Goal: Register for event/course

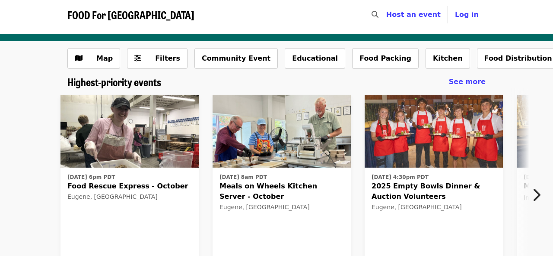
scroll to position [3, 0]
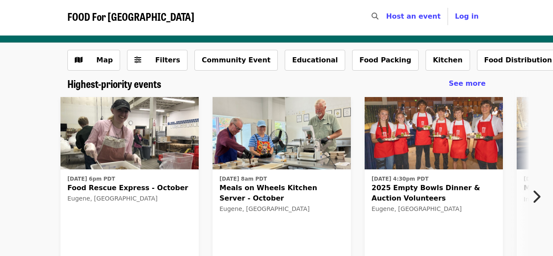
click at [538, 195] on icon "chevron-right icon" at bounding box center [536, 196] width 9 height 16
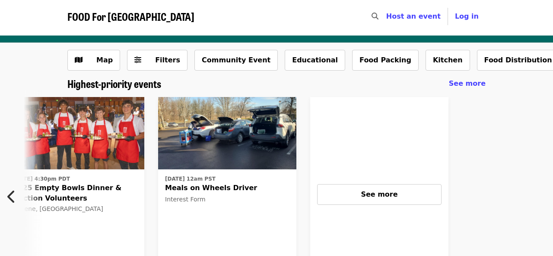
scroll to position [0, 377]
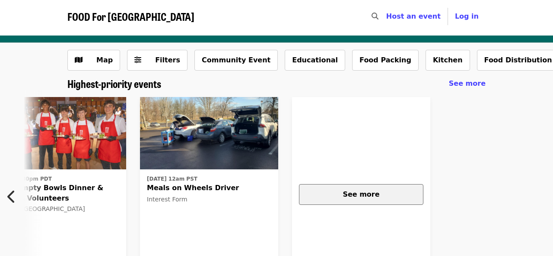
click at [402, 193] on div "See more" at bounding box center [362, 194] width 110 height 10
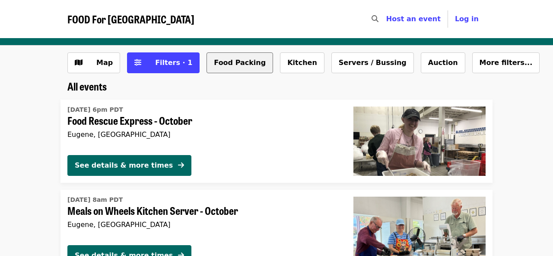
click at [230, 60] on button "Food Packing" at bounding box center [240, 62] width 67 height 21
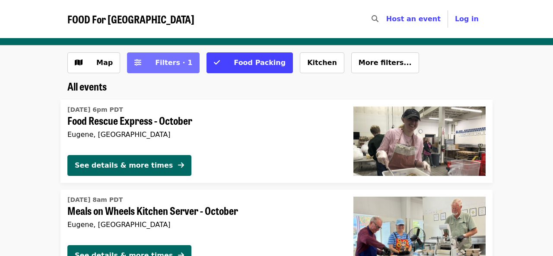
click at [169, 61] on span "Filters · 1" at bounding box center [173, 62] width 37 height 8
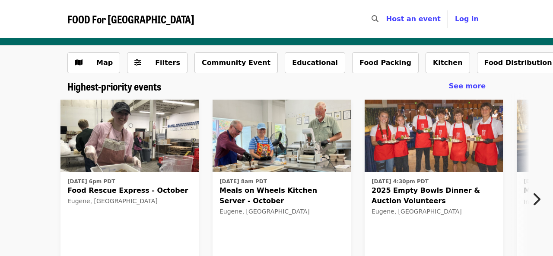
click at [537, 196] on icon "chevron-right icon" at bounding box center [536, 199] width 9 height 16
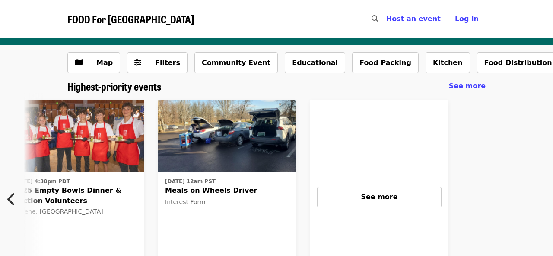
scroll to position [0, 377]
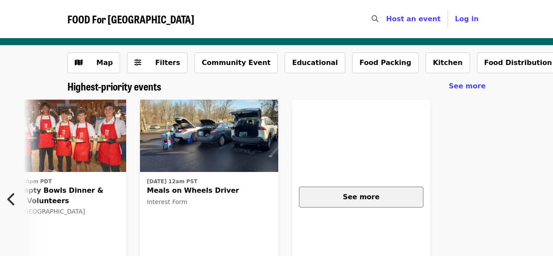
click at [405, 190] on button "See more" at bounding box center [361, 196] width 125 height 21
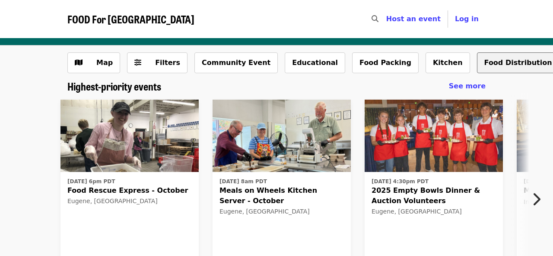
click at [492, 60] on button "Food Distribution" at bounding box center [518, 62] width 83 height 21
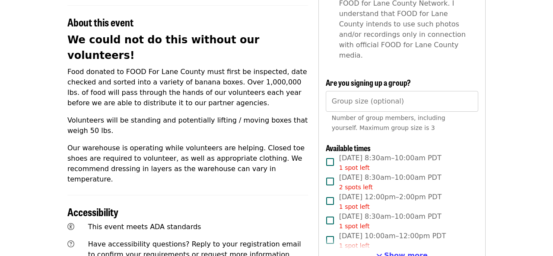
scroll to position [313, 0]
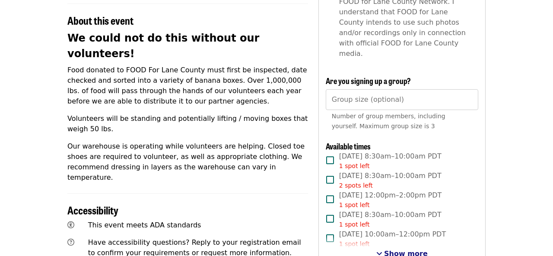
click at [413, 249] on span "Show more" at bounding box center [406, 253] width 44 height 8
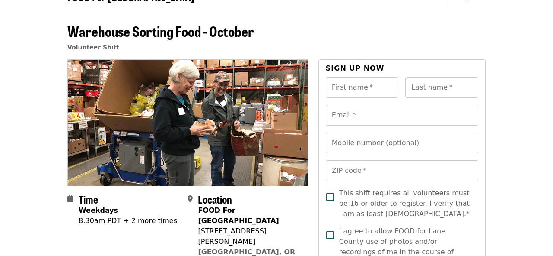
scroll to position [22, 0]
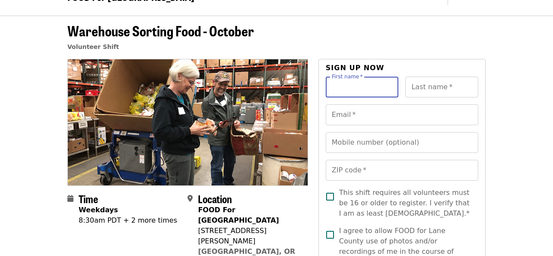
click at [382, 83] on input "First name   *" at bounding box center [362, 87] width 73 height 21
type input "*********"
click at [445, 90] on input "Last name   *" at bounding box center [442, 87] width 73 height 21
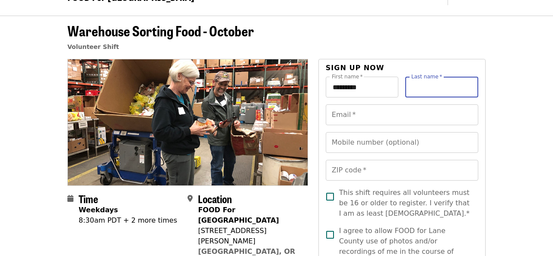
type input "*****"
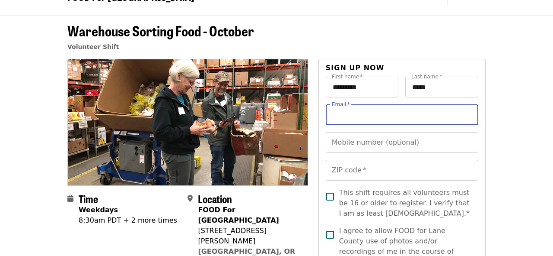
click at [408, 115] on input "Email   *" at bounding box center [402, 114] width 153 height 21
type input "**********"
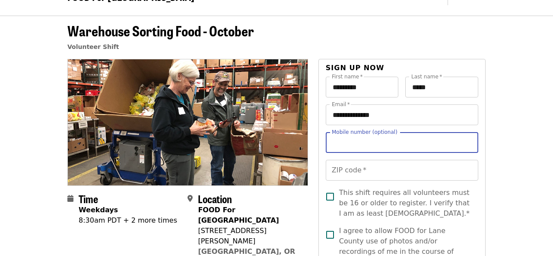
click at [417, 142] on input "Mobile number (optional)" at bounding box center [402, 142] width 153 height 21
type input "**********"
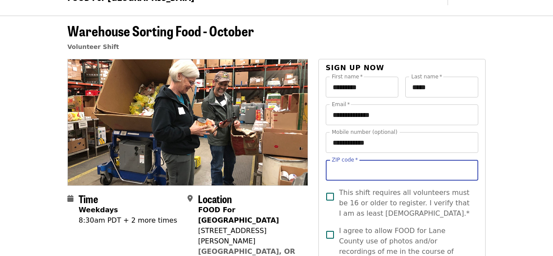
click at [403, 165] on input "ZIP code   *" at bounding box center [402, 170] width 153 height 21
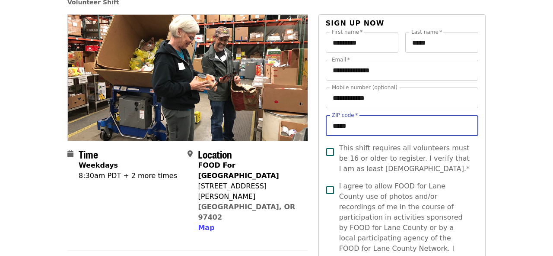
scroll to position [67, 0]
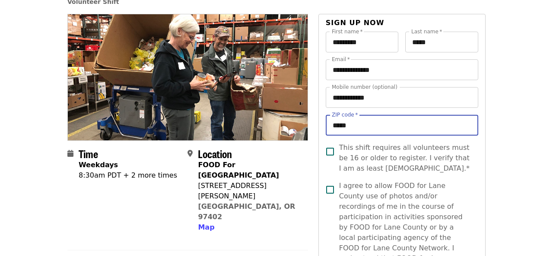
type input "*****"
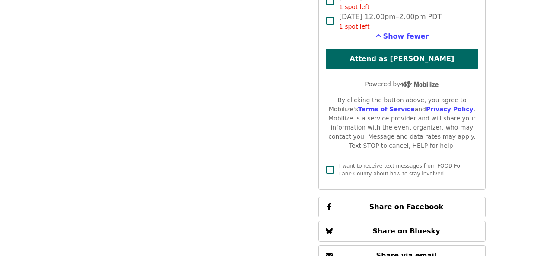
scroll to position [1115, 0]
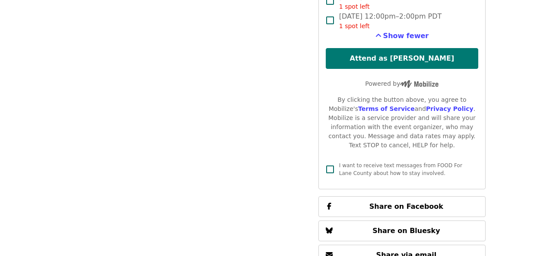
click at [435, 48] on button "Attend as Christine" at bounding box center [402, 58] width 153 height 21
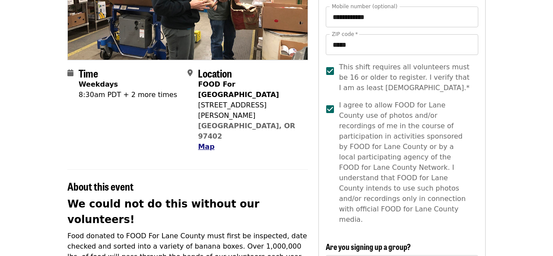
scroll to position [146, 0]
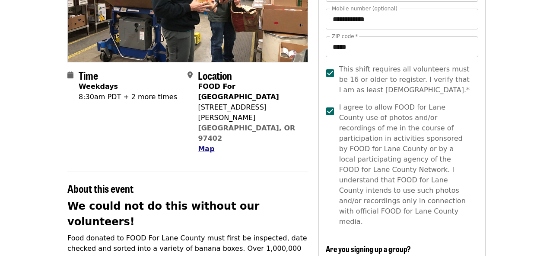
click at [207, 144] on span "Map" at bounding box center [206, 148] width 16 height 8
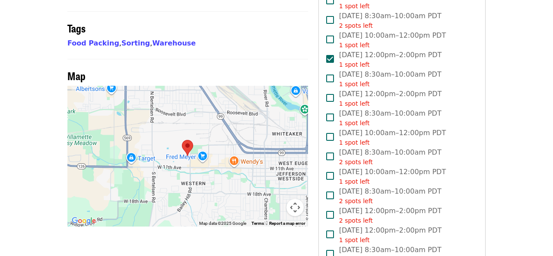
scroll to position [572, 0]
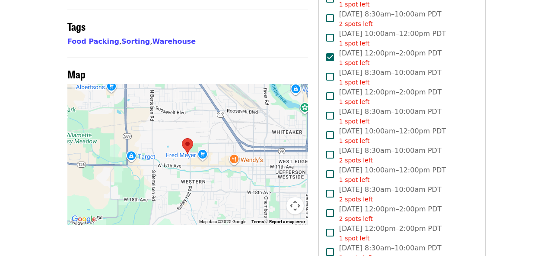
click at [296, 197] on button "Map camera controls" at bounding box center [295, 205] width 17 height 17
click at [275, 153] on button "Zoom in" at bounding box center [273, 161] width 17 height 17
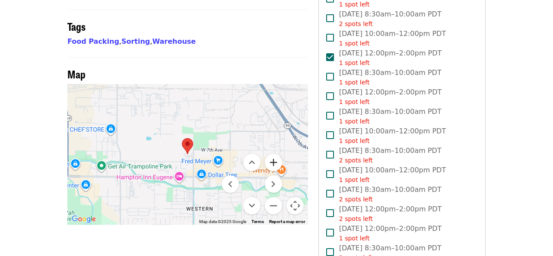
click at [275, 153] on button "Zoom in" at bounding box center [273, 161] width 17 height 17
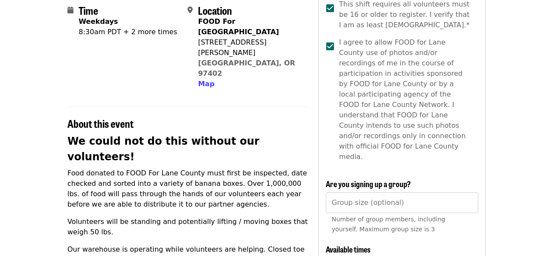
scroll to position [0, 0]
